Goal: Task Accomplishment & Management: Use online tool/utility

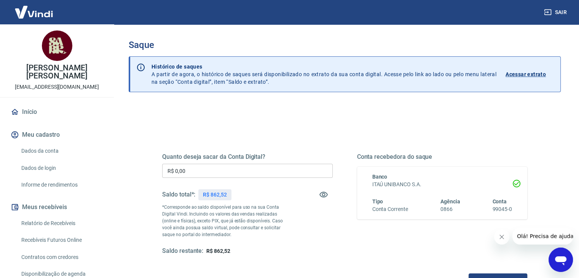
click at [244, 170] on input "R$ 0,00" at bounding box center [247, 171] width 171 height 14
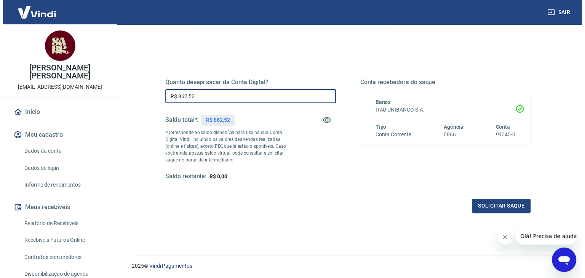
scroll to position [76, 0]
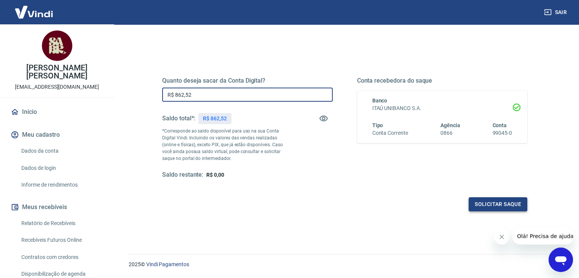
type input "R$ 862,52"
click at [477, 204] on button "Solicitar saque" at bounding box center [498, 204] width 59 height 14
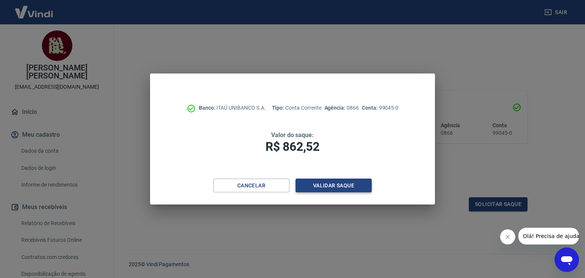
click at [352, 186] on button "Validar saque" at bounding box center [333, 186] width 76 height 14
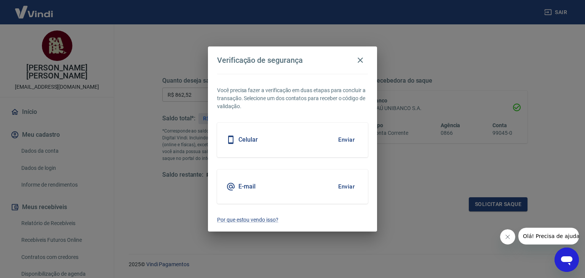
click at [247, 138] on h5 "Celular" at bounding box center [247, 140] width 19 height 8
click at [350, 137] on button "Enviar" at bounding box center [346, 140] width 25 height 16
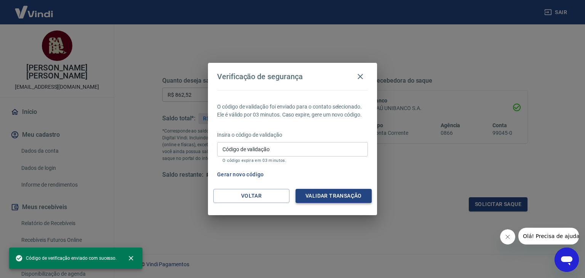
click at [340, 196] on button "Validar transação" at bounding box center [333, 196] width 76 height 14
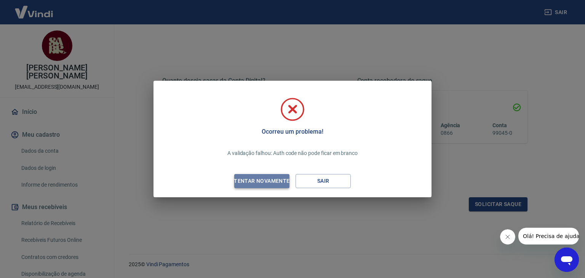
click at [276, 182] on div "Tentar novamente" at bounding box center [262, 181] width 74 height 10
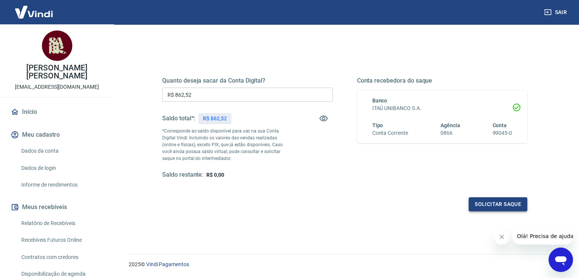
click at [490, 200] on button "Solicitar saque" at bounding box center [498, 204] width 59 height 14
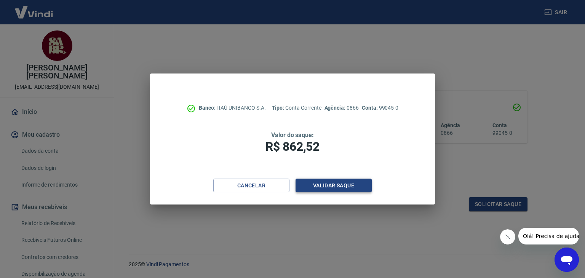
click at [344, 182] on button "Validar saque" at bounding box center [333, 186] width 76 height 14
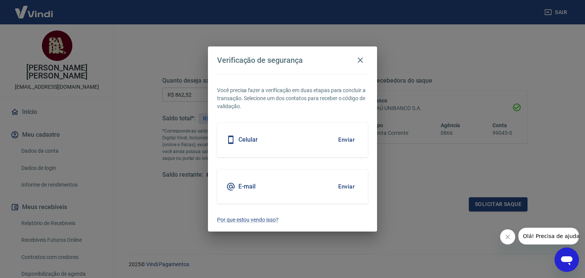
click at [348, 186] on button "Enviar" at bounding box center [346, 187] width 25 height 16
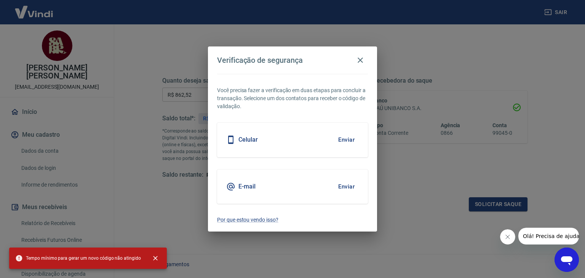
click at [349, 137] on button "Enviar" at bounding box center [346, 140] width 25 height 16
click at [247, 140] on h5 "Celular" at bounding box center [247, 140] width 19 height 8
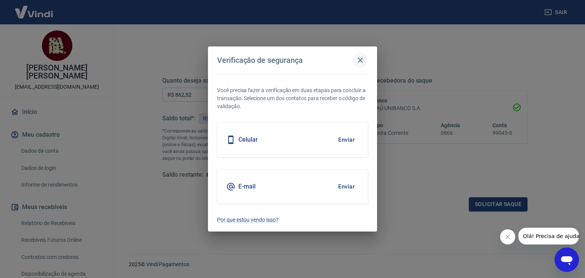
click at [362, 57] on icon "button" at bounding box center [360, 60] width 9 height 9
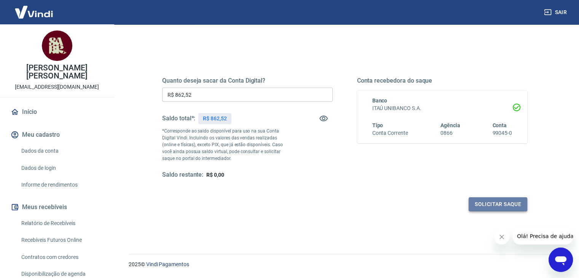
click at [489, 201] on button "Solicitar saque" at bounding box center [498, 204] width 59 height 14
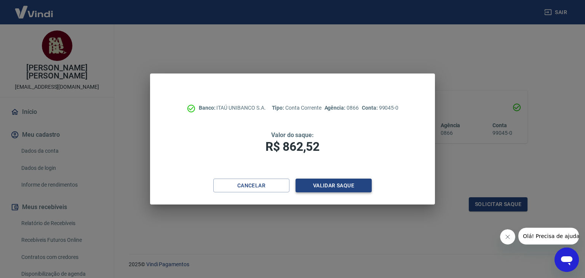
click at [348, 187] on button "Validar saque" at bounding box center [333, 186] width 76 height 14
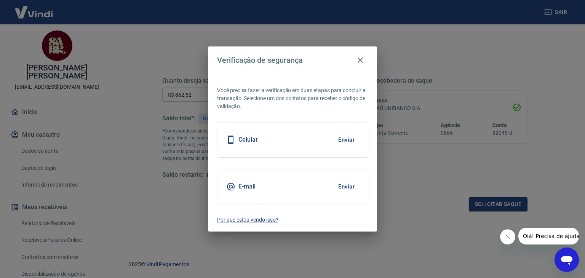
click at [257, 222] on p "Por que estou vendo isso?" at bounding box center [292, 220] width 151 height 8
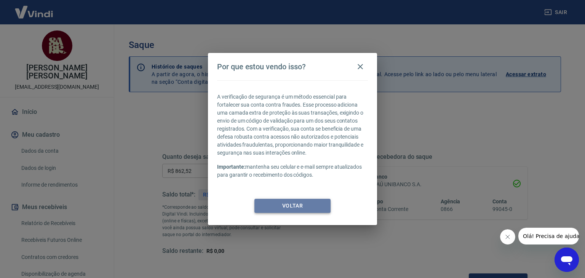
click at [290, 210] on button "Voltar" at bounding box center [292, 206] width 76 height 14
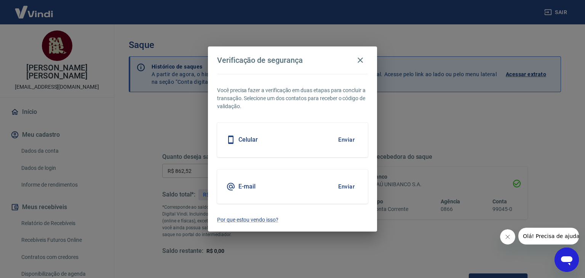
scroll to position [9, 0]
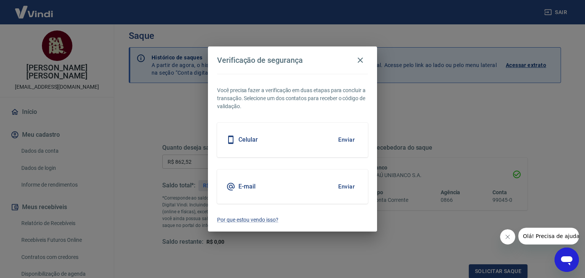
click at [345, 185] on button "Enviar" at bounding box center [346, 187] width 25 height 16
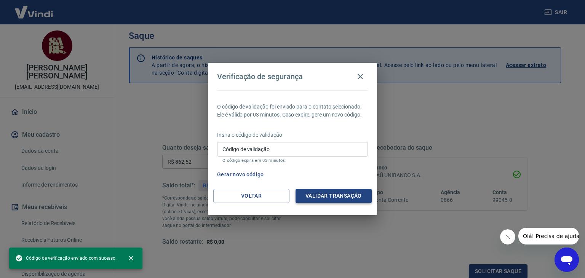
click at [344, 196] on button "Validar transação" at bounding box center [333, 196] width 76 height 14
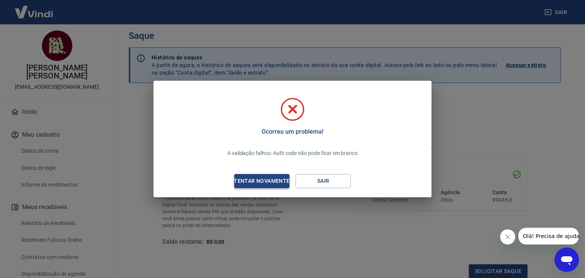
click at [274, 179] on div "Tentar novamente" at bounding box center [262, 181] width 74 height 10
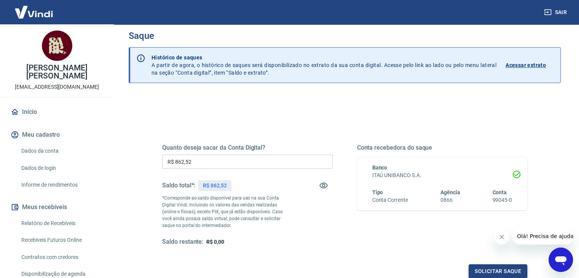
click at [501, 270] on button "Solicitar saque" at bounding box center [498, 271] width 59 height 14
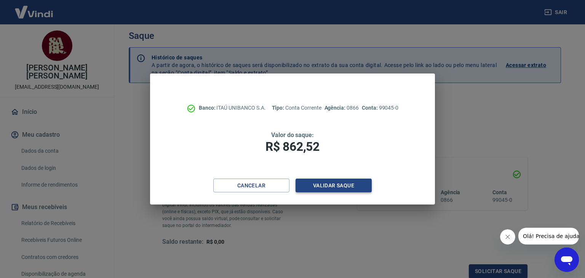
click at [345, 183] on button "Validar saque" at bounding box center [333, 186] width 76 height 14
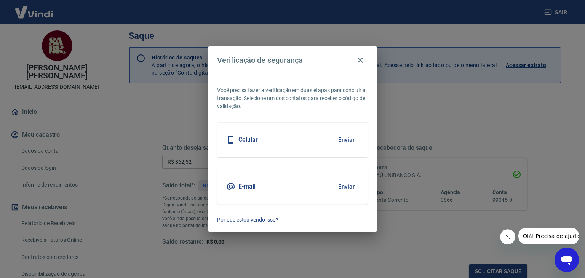
click at [346, 186] on button "Enviar" at bounding box center [346, 187] width 25 height 16
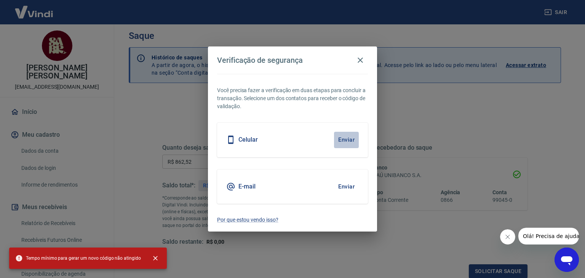
click at [346, 139] on button "Enviar" at bounding box center [346, 140] width 25 height 16
click at [346, 185] on button "Enviar" at bounding box center [346, 187] width 25 height 16
click at [153, 258] on icon "close" at bounding box center [156, 258] width 8 height 8
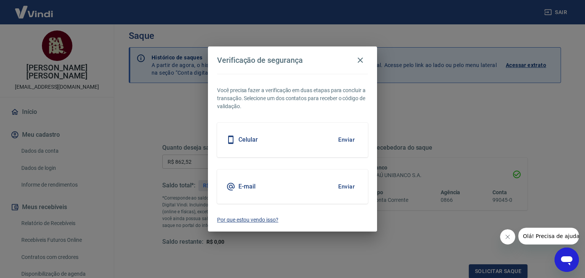
click at [248, 220] on p "Por que estou vendo isso?" at bounding box center [292, 220] width 151 height 8
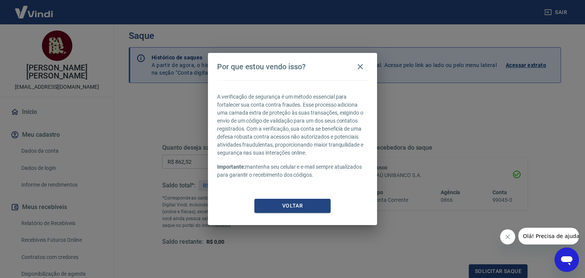
scroll to position [0, 0]
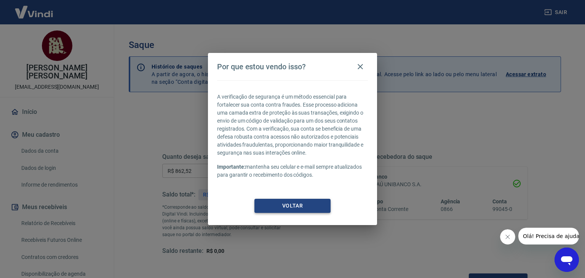
click at [298, 199] on button "Voltar" at bounding box center [292, 206] width 76 height 14
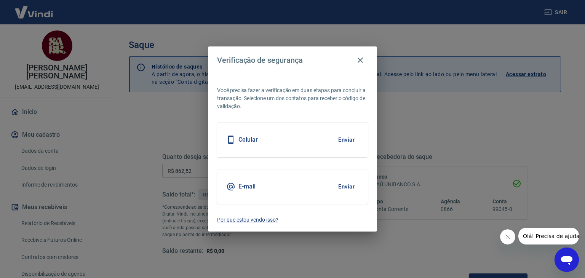
scroll to position [9, 0]
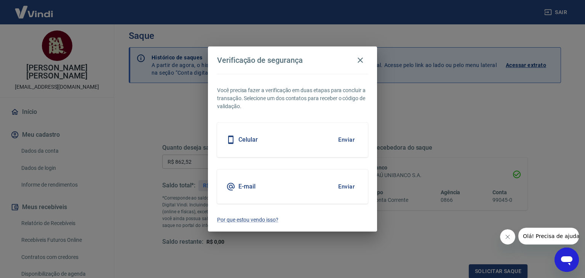
click at [345, 185] on button "Enviar" at bounding box center [346, 187] width 25 height 16
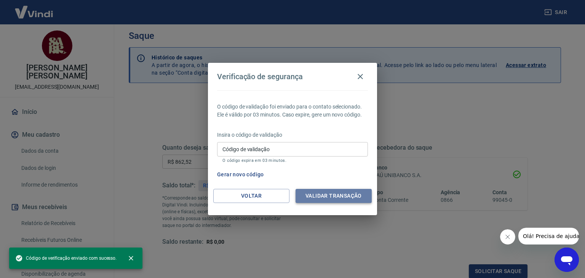
click at [331, 195] on button "Validar transação" at bounding box center [333, 196] width 76 height 14
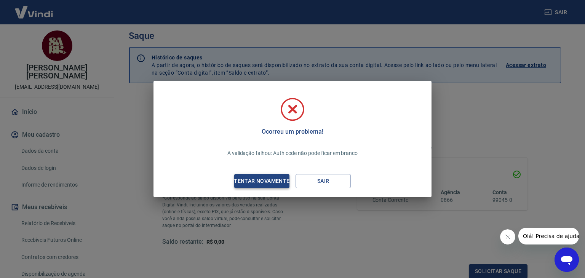
click at [270, 176] on div "Tentar novamente" at bounding box center [262, 181] width 74 height 10
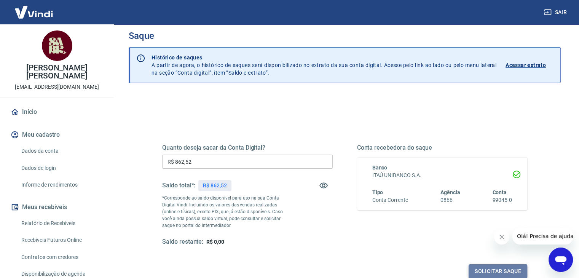
click at [515, 265] on button "Solicitar saque" at bounding box center [498, 271] width 59 height 14
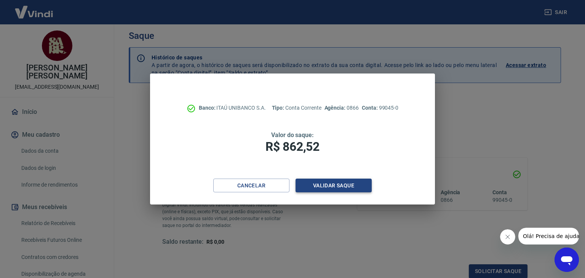
click at [335, 183] on button "Validar saque" at bounding box center [333, 186] width 76 height 14
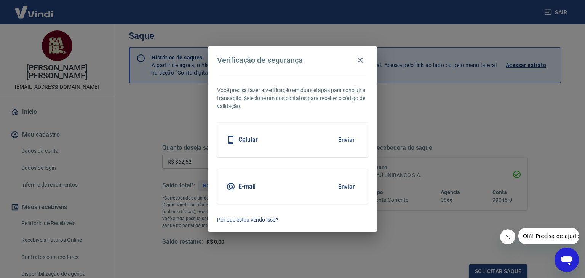
click at [345, 139] on button "Enviar" at bounding box center [346, 140] width 25 height 16
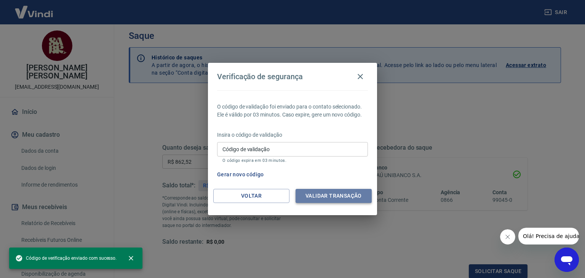
click at [329, 196] on button "Validar transação" at bounding box center [333, 196] width 76 height 14
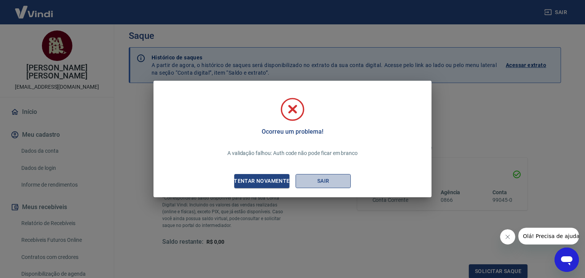
click at [321, 185] on button "Sair" at bounding box center [322, 181] width 55 height 14
